Goal: Find contact information: Find contact information

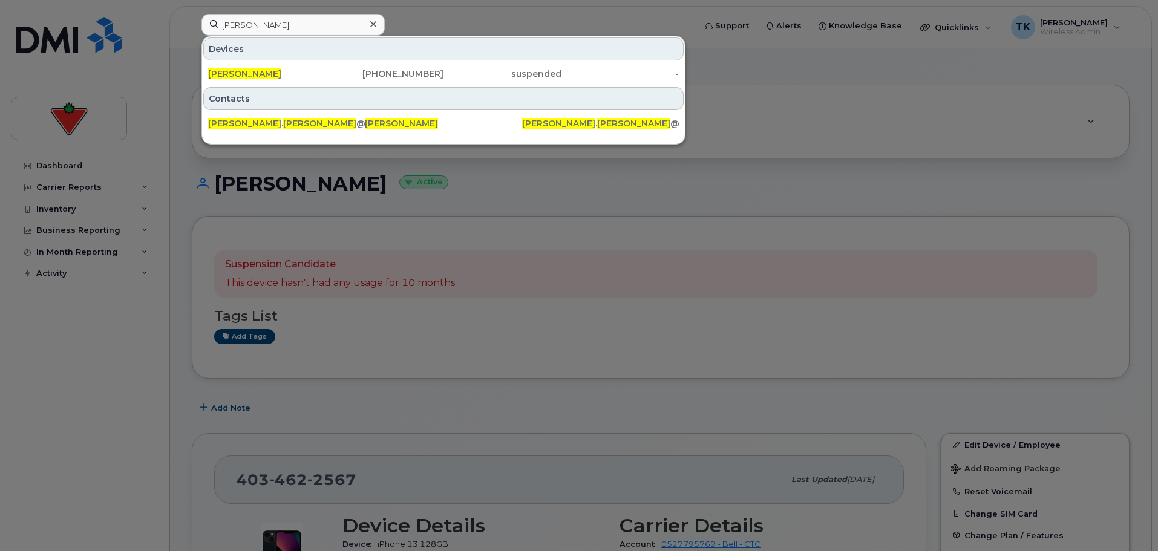
scroll to position [303, 0]
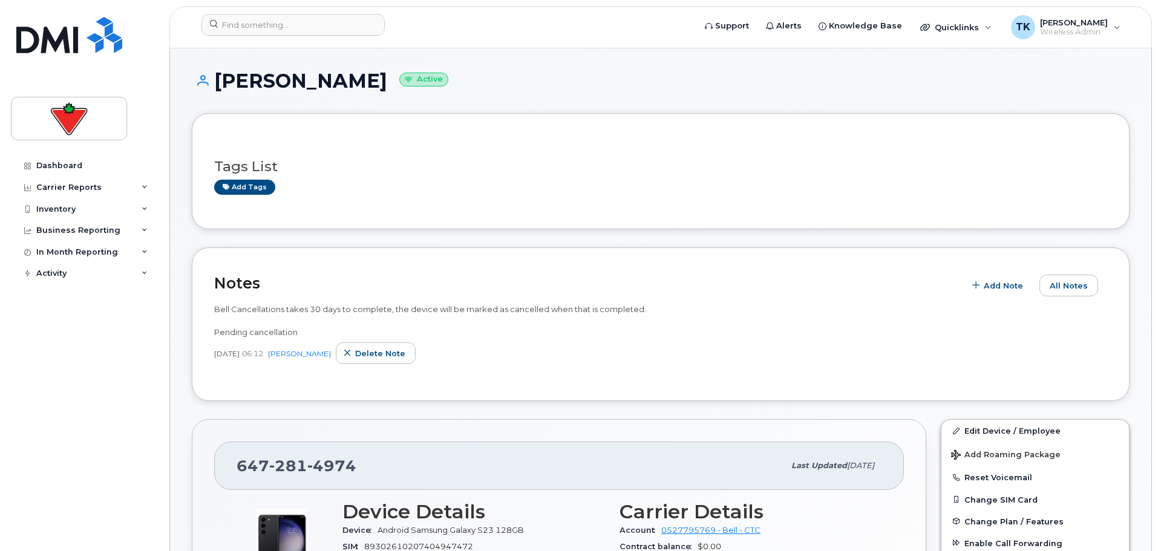
scroll to position [242, 0]
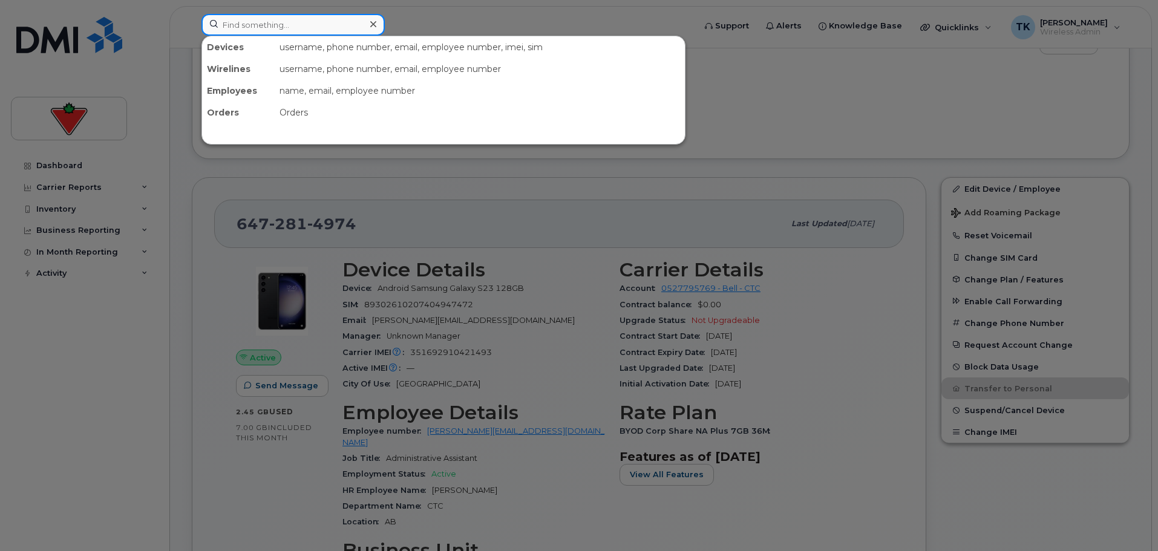
click at [302, 24] on input at bounding box center [292, 25] width 183 height 22
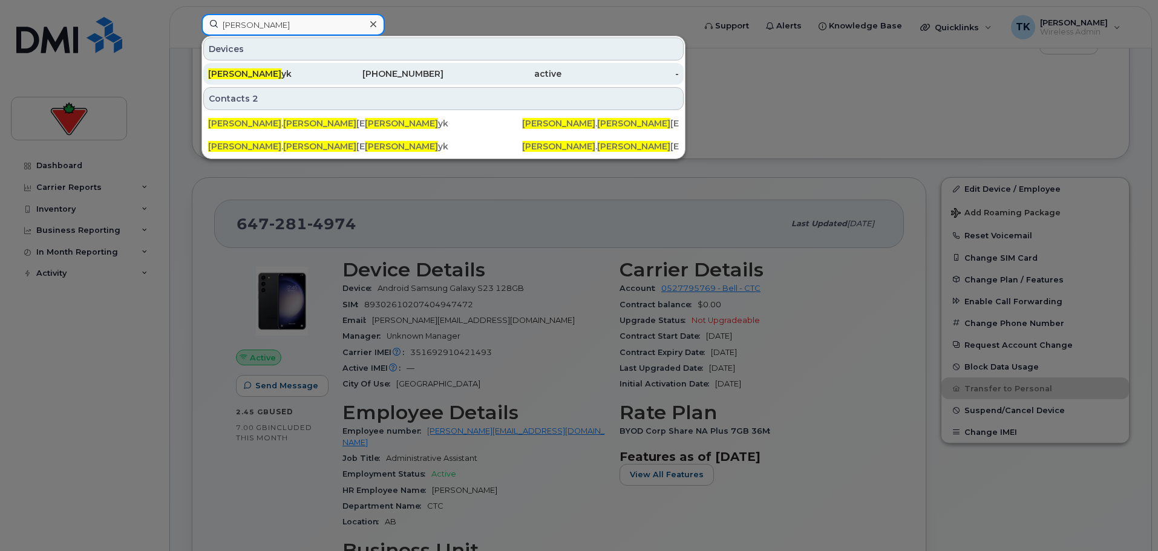
type input "[PERSON_NAME]"
click at [285, 73] on div "[PERSON_NAME] yk" at bounding box center [267, 74] width 118 height 12
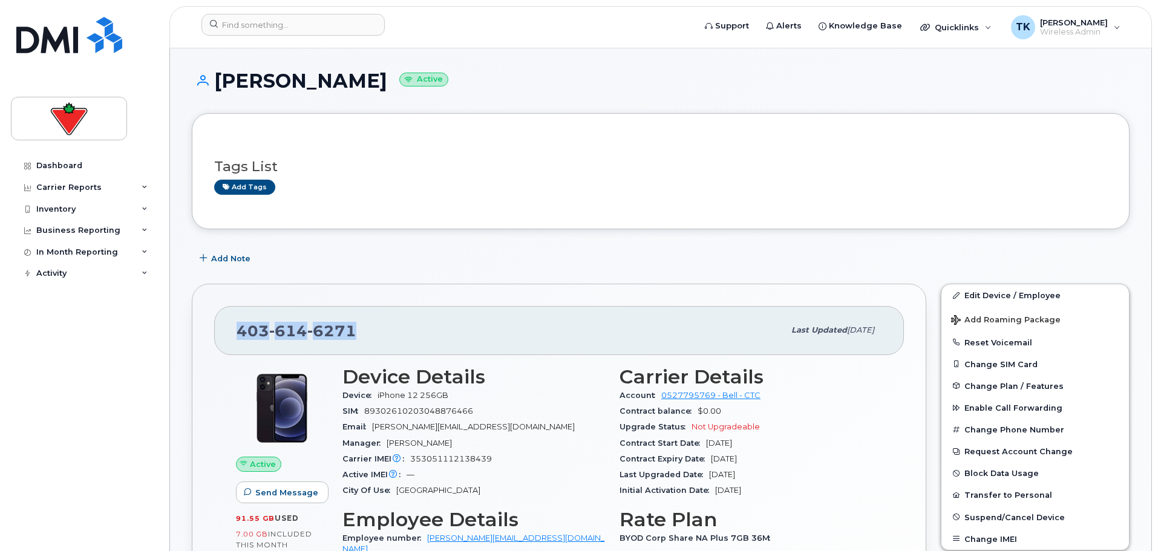
drag, startPoint x: 365, startPoint y: 326, endPoint x: 239, endPoint y: 327, distance: 126.5
click at [239, 327] on div "403 614 6271" at bounding box center [511, 330] width 548 height 25
copy span "403 614 6271"
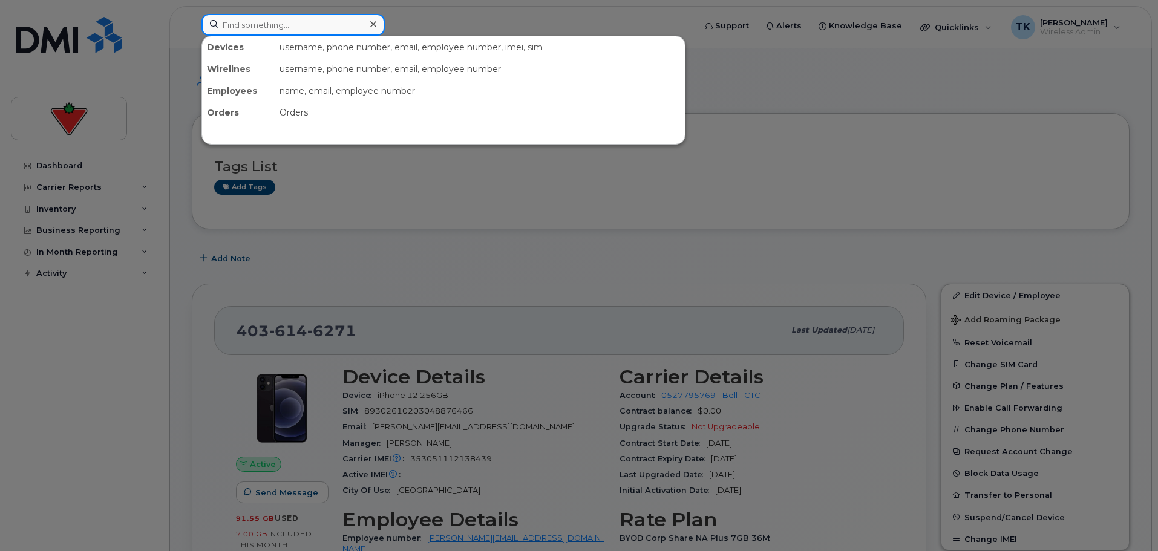
click at [285, 33] on input at bounding box center [292, 25] width 183 height 22
paste input "Kostiantyn Kovalok"
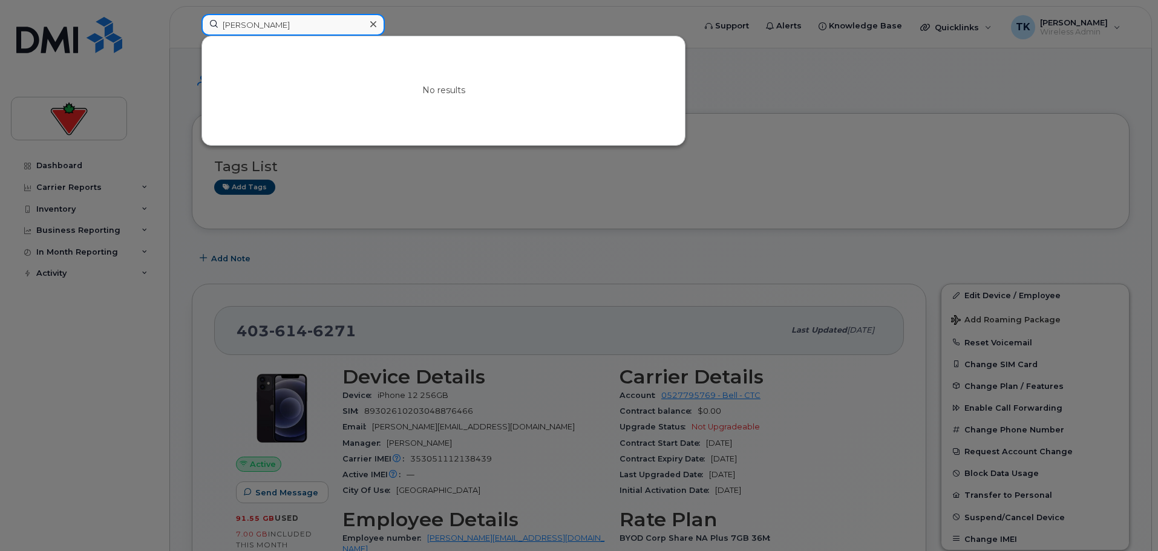
drag, startPoint x: 226, startPoint y: 27, endPoint x: 151, endPoint y: 24, distance: 75.1
click at [192, 24] on div "Kostiantyn Kovalok No results" at bounding box center [444, 27] width 505 height 27
paste input "Manish Bhoge"
type input "Manish Bhoge"
